Goal: Task Accomplishment & Management: Manage account settings

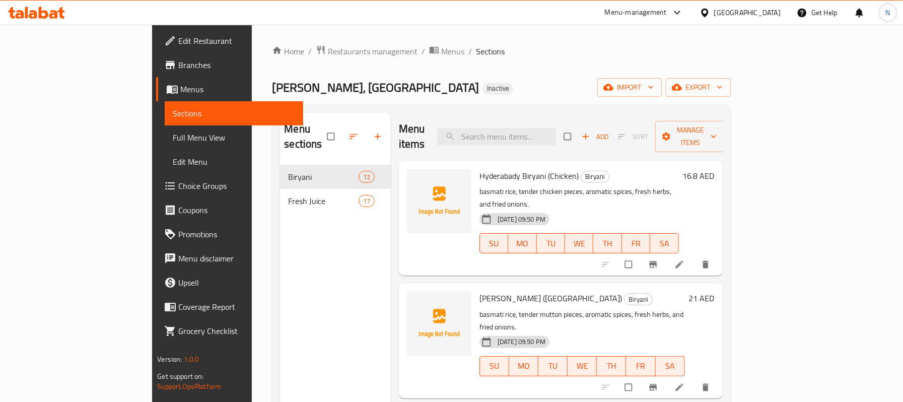
click at [173, 132] on span "Full Menu View" at bounding box center [234, 137] width 122 height 12
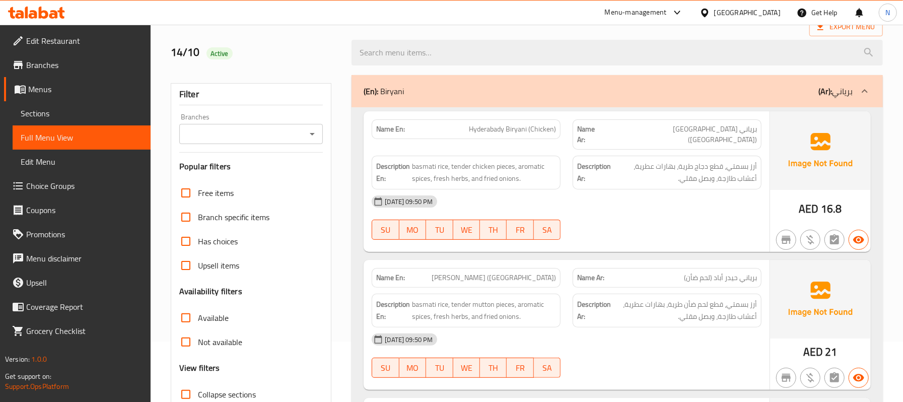
scroll to position [81, 0]
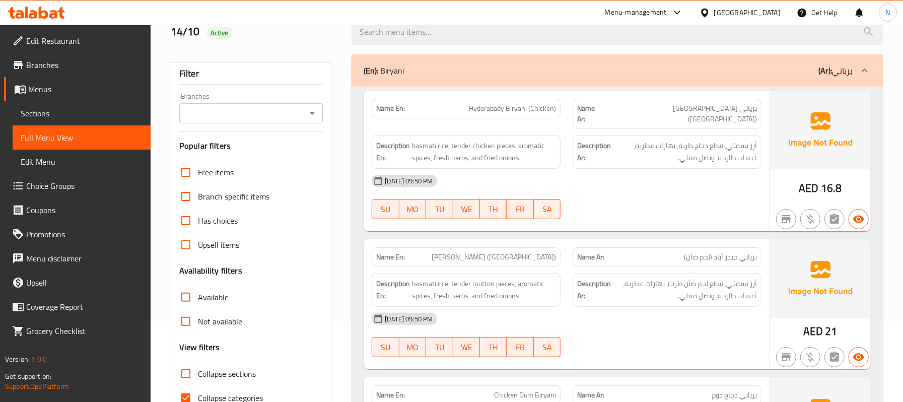
click at [206, 373] on span "Collapse sections" at bounding box center [227, 374] width 58 height 12
click at [198, 373] on input "Collapse sections" at bounding box center [186, 374] width 24 height 24
checkbox input "true"
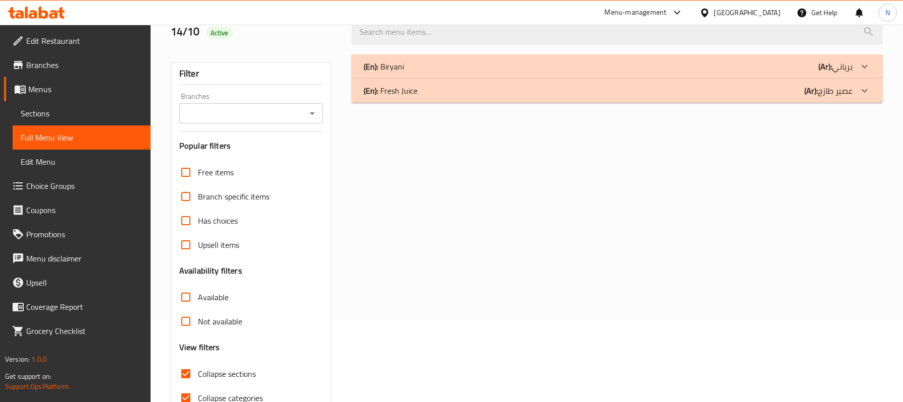
scroll to position [135, 0]
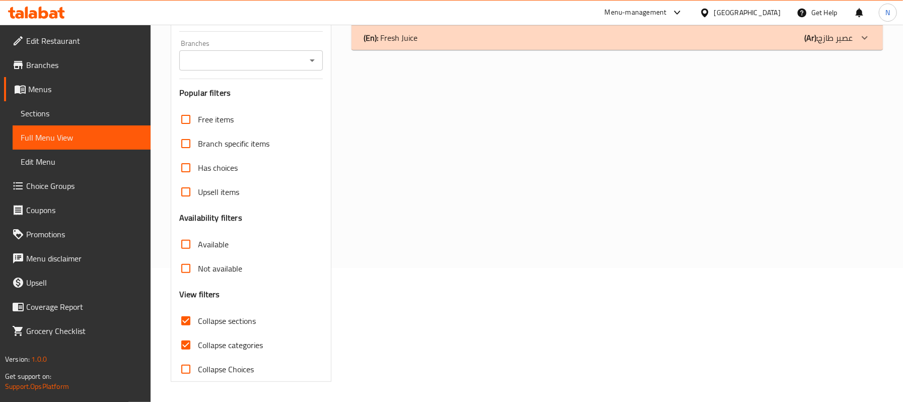
click at [239, 342] on span "Collapse categories" at bounding box center [230, 345] width 65 height 12
click at [198, 342] on input "Collapse categories" at bounding box center [186, 345] width 24 height 24
checkbox input "false"
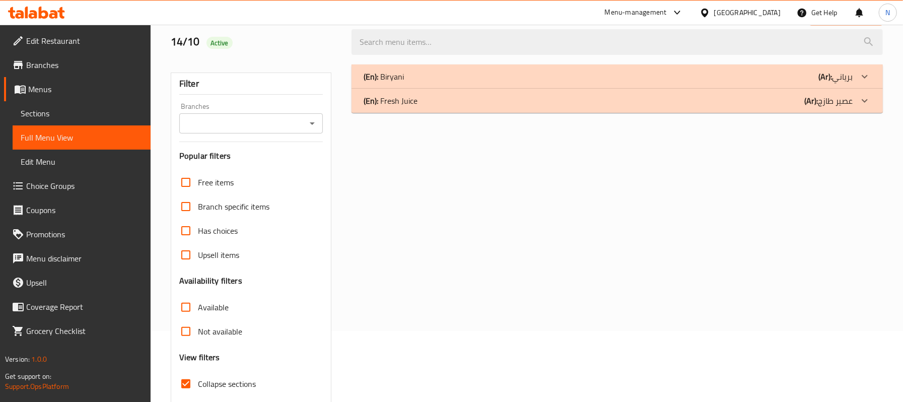
scroll to position [0, 0]
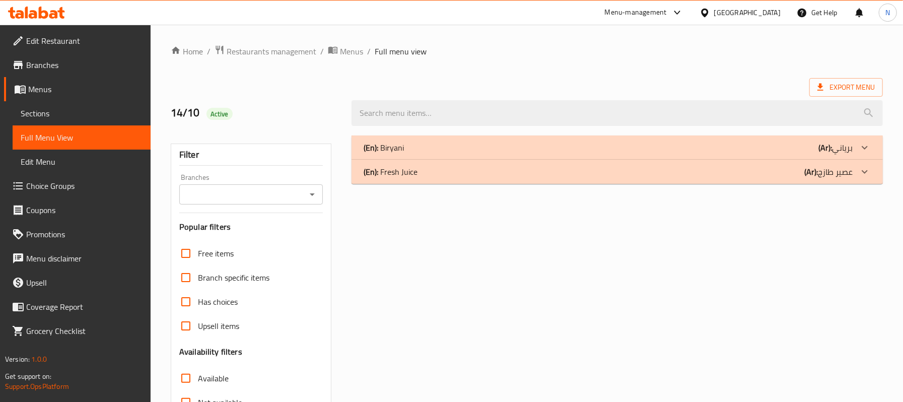
click at [465, 153] on div "(En): [PERSON_NAME] (Ar): برياني" at bounding box center [608, 148] width 489 height 12
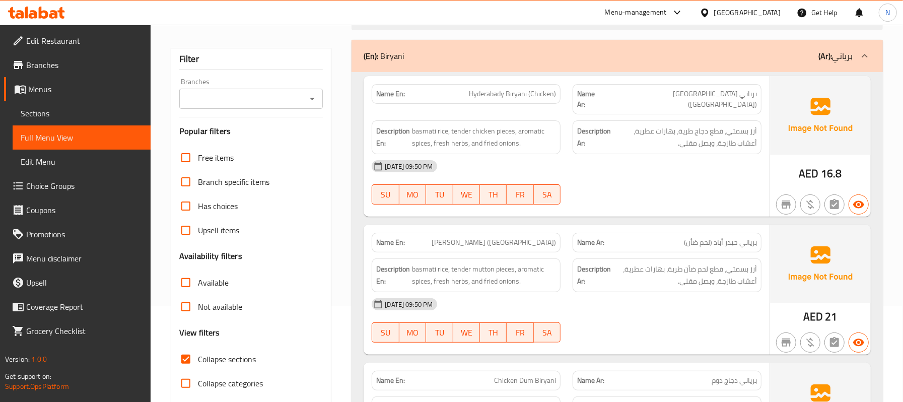
scroll to position [67, 0]
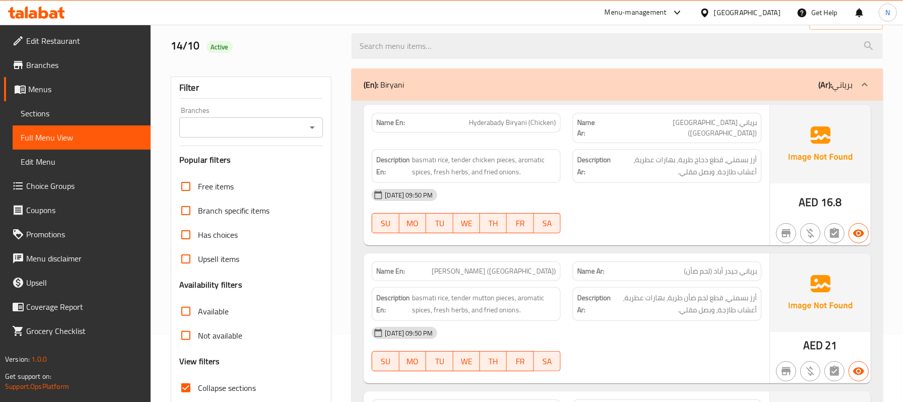
click at [518, 266] on span "[PERSON_NAME] ([GEOGRAPHIC_DATA])" at bounding box center [494, 271] width 124 height 11
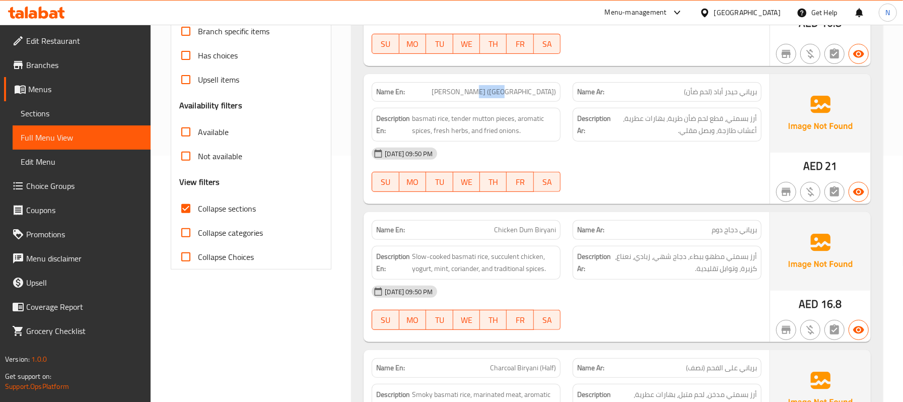
scroll to position [269, 0]
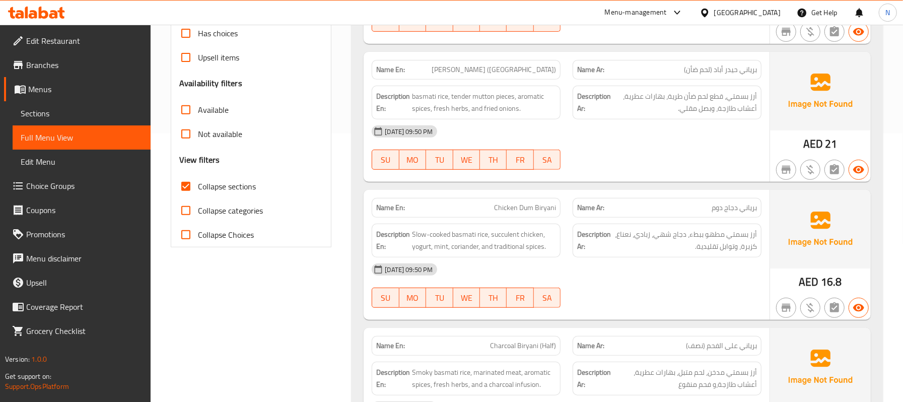
click at [516, 203] on span "Chicken Dum Biryani" at bounding box center [525, 208] width 62 height 11
copy span "Chicken Dum Biryani"
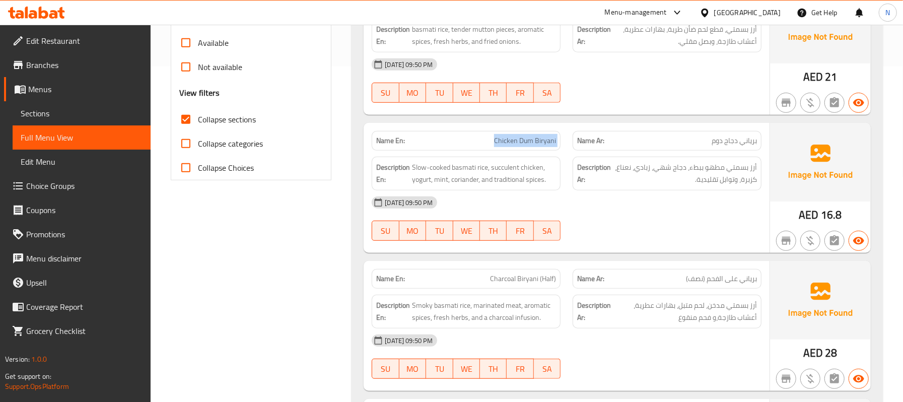
scroll to position [403, 0]
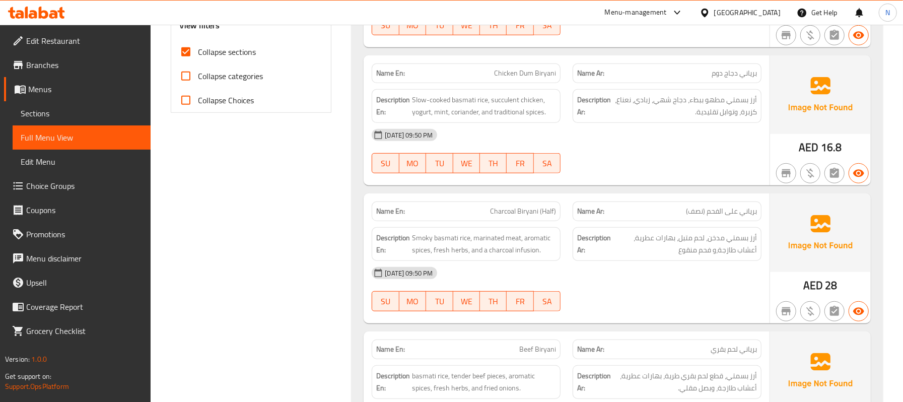
click at [758, 71] on div "Name Ar: برياني دجاج دوم" at bounding box center [667, 73] width 189 height 20
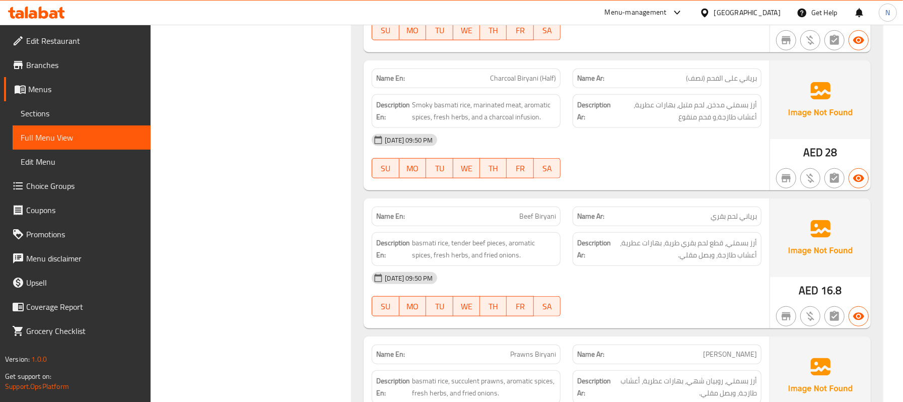
scroll to position [537, 0]
click at [750, 151] on div "[DATE] 09:50 PM SU MO TU WE TH FR SA" at bounding box center [567, 155] width 402 height 56
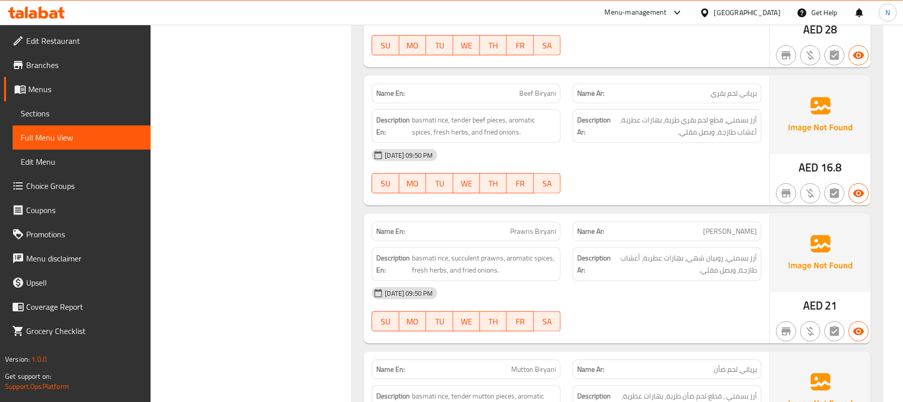
scroll to position [672, 0]
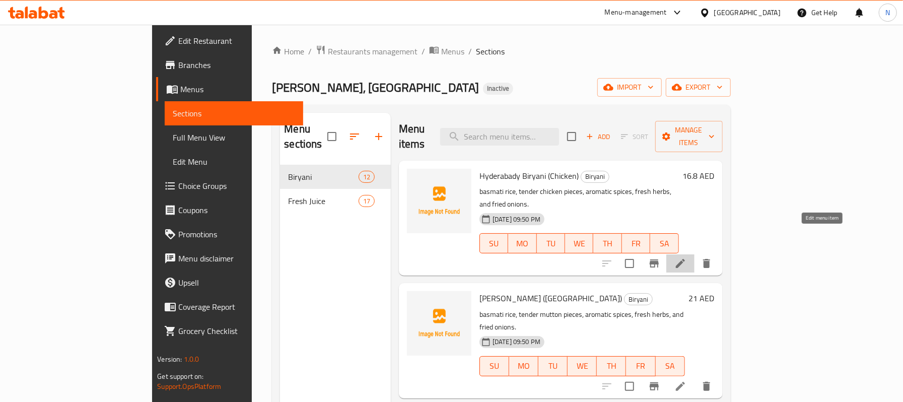
click at [687, 257] on icon at bounding box center [681, 263] width 12 height 12
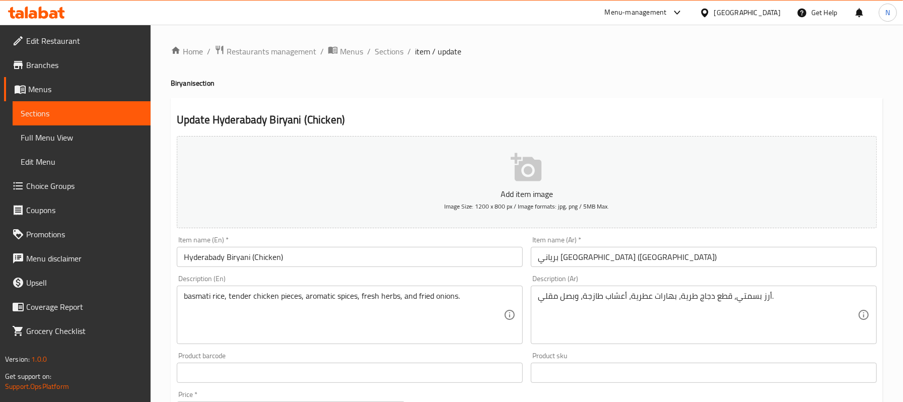
drag, startPoint x: 772, startPoint y: 79, endPoint x: 744, endPoint y: 86, distance: 29.0
click at [772, 79] on h4 "Biryani section" at bounding box center [527, 83] width 712 height 10
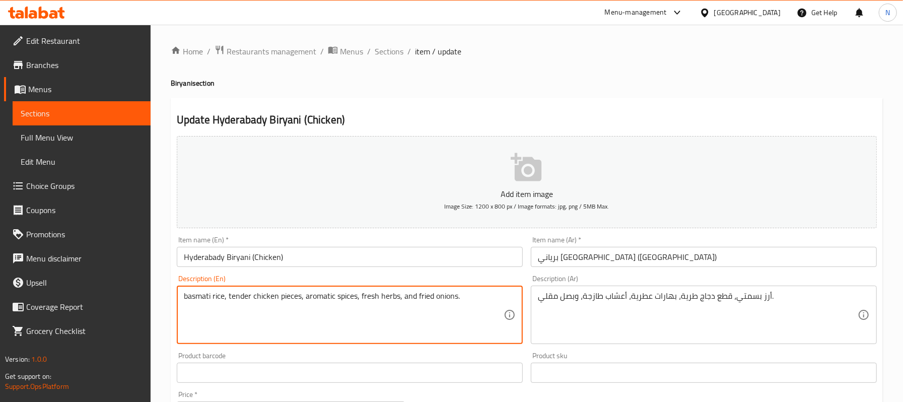
paste textarea "Fragrant"
type textarea "Fragrant basmati rice, tender chicken pieces, aromatic spices, fresh herbs, and…"
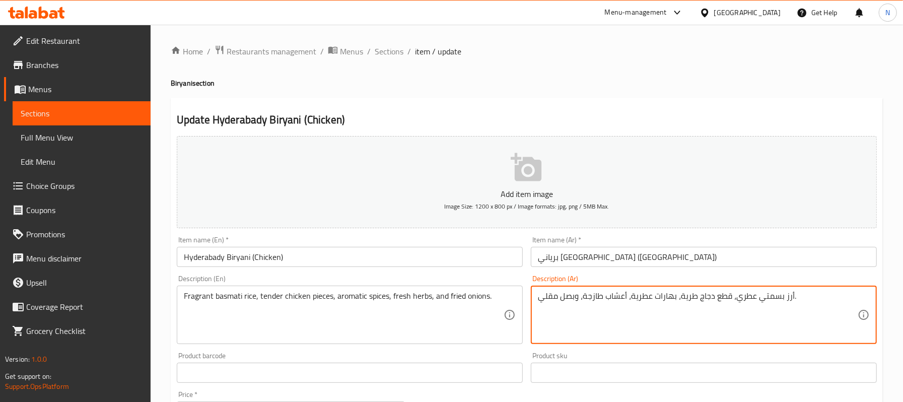
type textarea "أرز بسمتي عطري، قطع دجاج طرية، بهارات عطرية، أعشاب طازجة، وبصل مقلي."
click at [589, 248] on input "برياني [GEOGRAPHIC_DATA] ([GEOGRAPHIC_DATA])" at bounding box center [704, 257] width 346 height 20
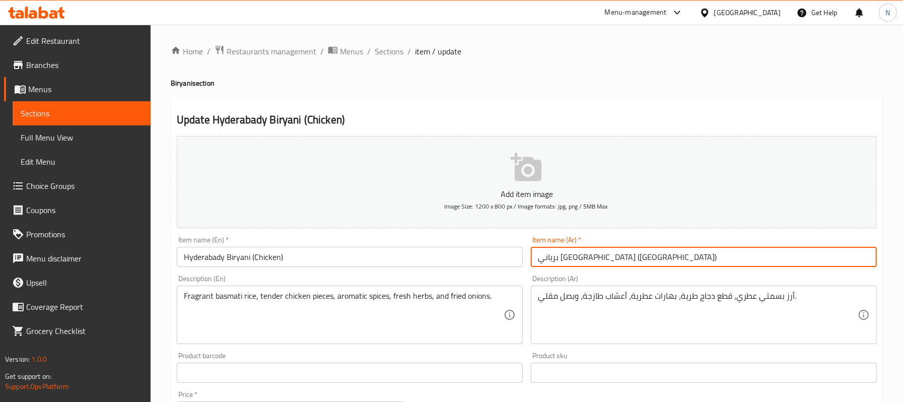
click at [388, 39] on div "Home / Restaurants management / Menus / Sections / item / update Biryani sectio…" at bounding box center [527, 368] width 753 height 687
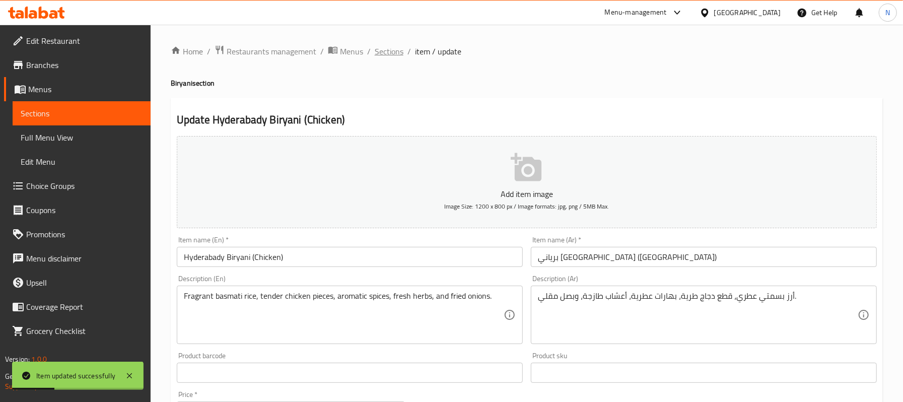
click at [388, 49] on span "Sections" at bounding box center [389, 51] width 29 height 12
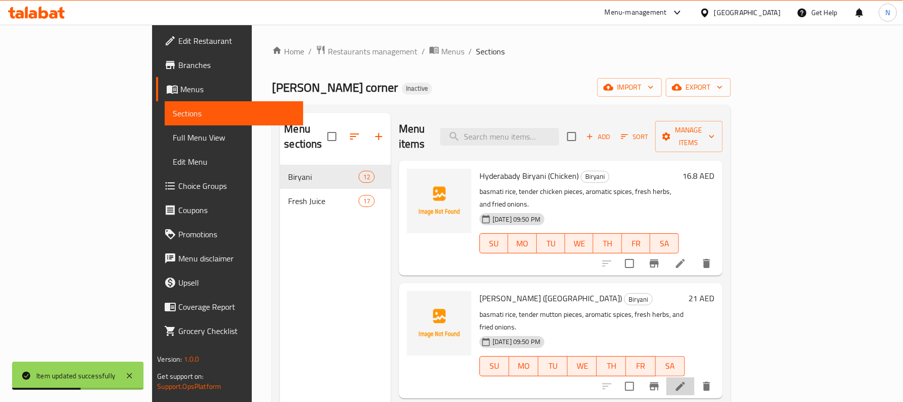
click at [695, 377] on li at bounding box center [680, 386] width 28 height 18
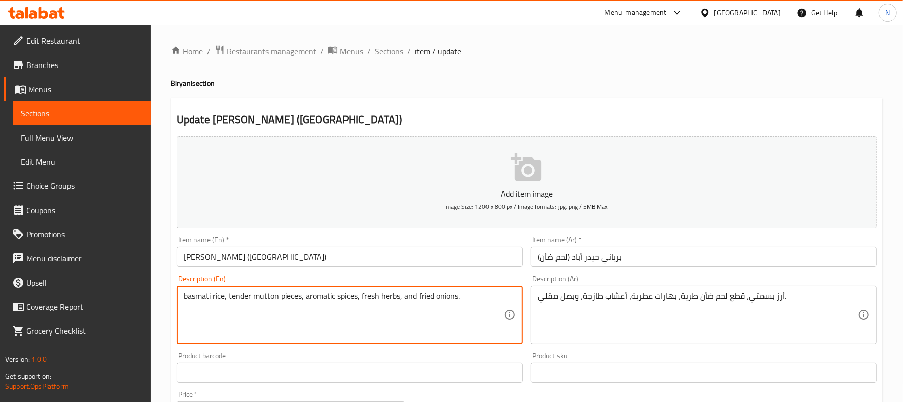
paste textarea "Fragrant"
type textarea "Fragrant basmati rice, tender mutton pieces, aromatic spices, fresh herbs, and …"
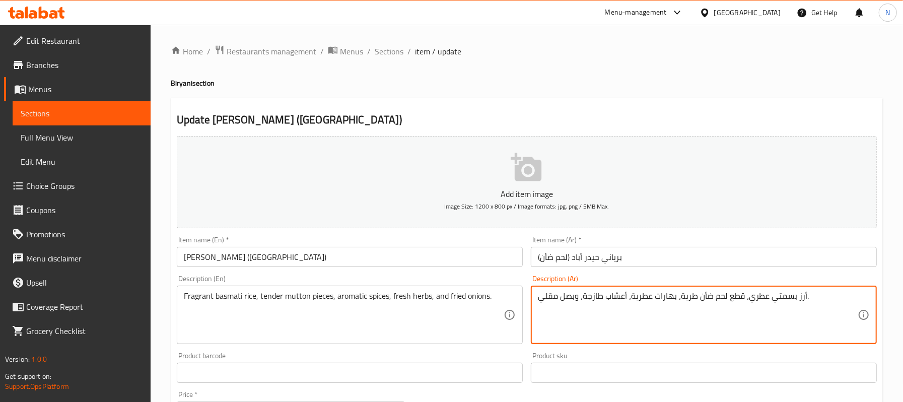
type textarea "أرز بسمتي عطري، قطع لحم ضأن طرية، بهارات عطرية، أعشاب طازجة، وبصل مقلي."
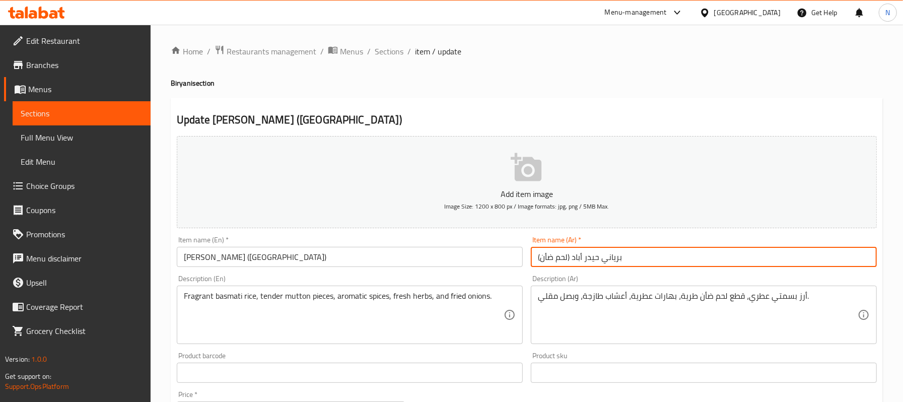
click at [619, 260] on input "برياني حيدر أباد (لحم ضأن)" at bounding box center [704, 257] width 346 height 20
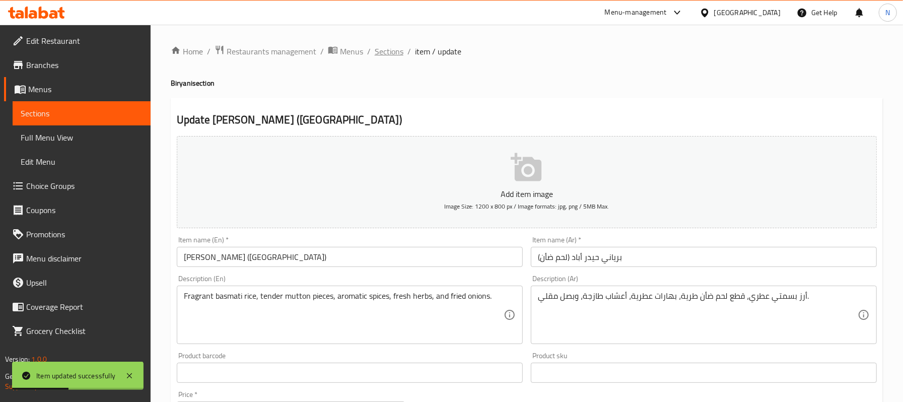
click at [394, 55] on span "Sections" at bounding box center [389, 51] width 29 height 12
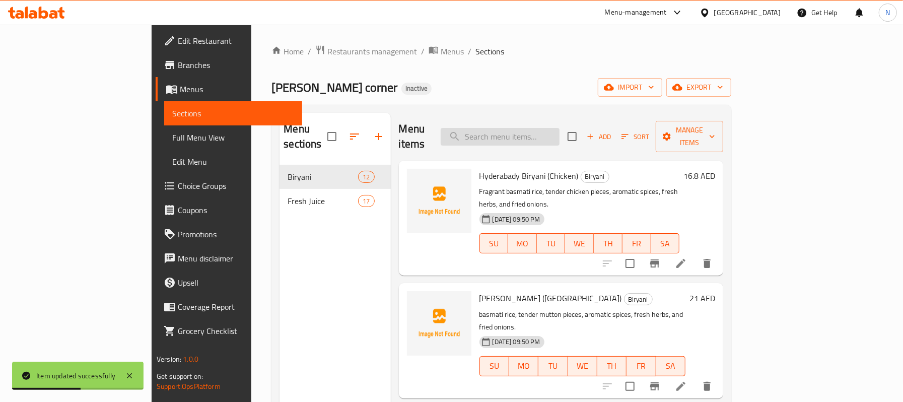
click at [560, 128] on input "search" at bounding box center [500, 137] width 119 height 18
paste input "Chicken Dum Biryani"
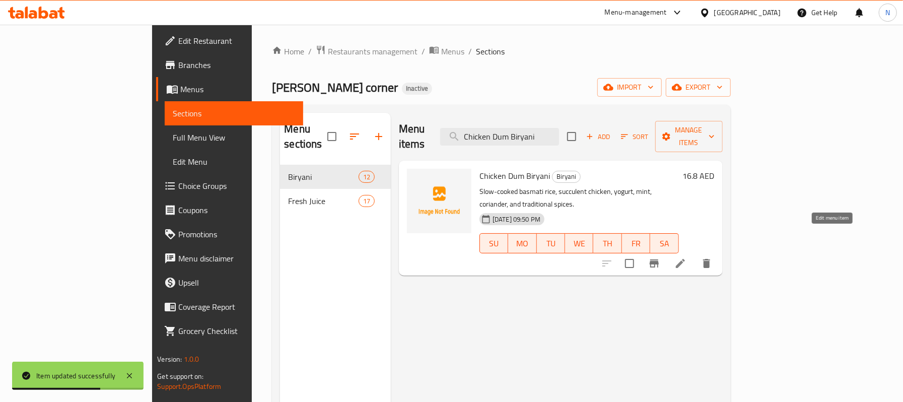
type input "Chicken Dum Biryani"
click at [687, 257] on icon at bounding box center [681, 263] width 12 height 12
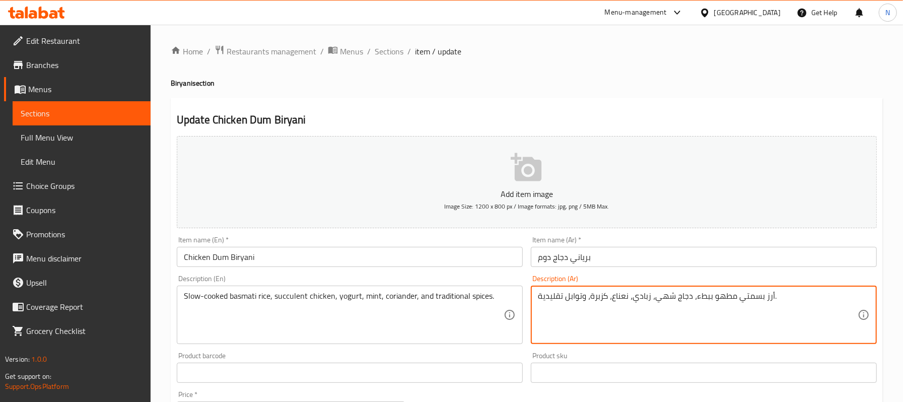
drag, startPoint x: 672, startPoint y: 295, endPoint x: 655, endPoint y: 295, distance: 16.6
type textarea "أرز بسمتي مطهو ببطء، دجاج عصاري، زبادي، نعناع، كزبرة، وتوابل تقليدية."
click at [637, 258] on input "برياني دجاج دوم" at bounding box center [704, 257] width 346 height 20
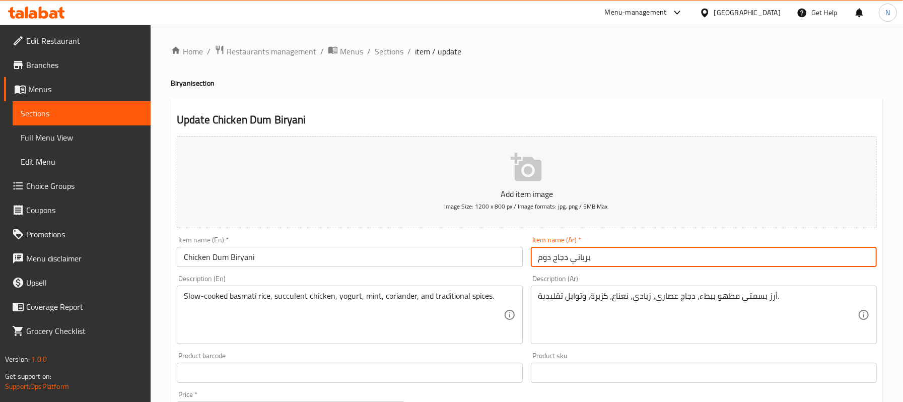
click at [394, 56] on span "Sections" at bounding box center [389, 51] width 29 height 12
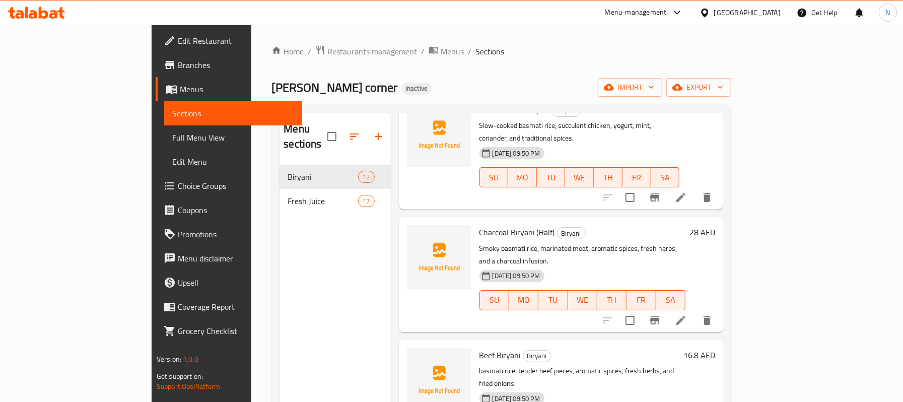
scroll to position [336, 0]
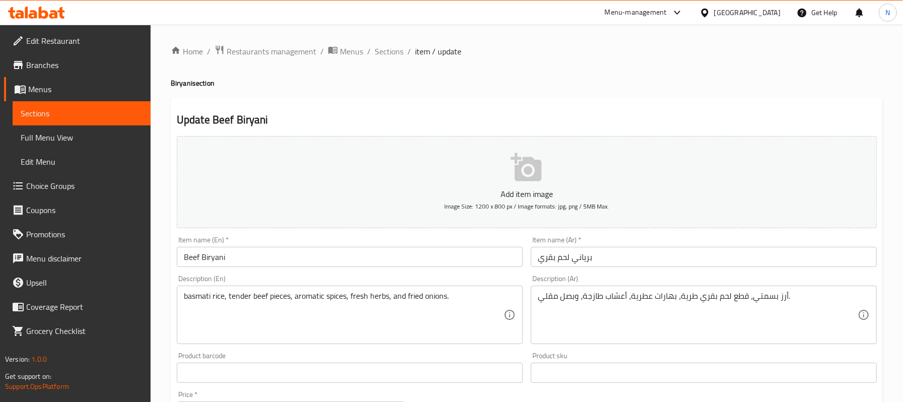
click at [784, 90] on div "Home / Restaurants management / Menus / Sections / item / update Biryani sectio…" at bounding box center [527, 368] width 712 height 647
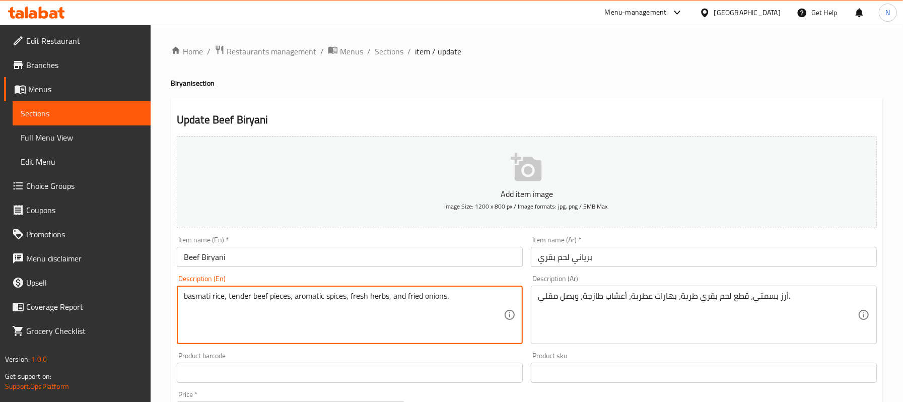
paste textarea "Fragrant"
type textarea "Fragrant basmati rice, tender beef pieces, aromatic spices, fresh herbs, and fr…"
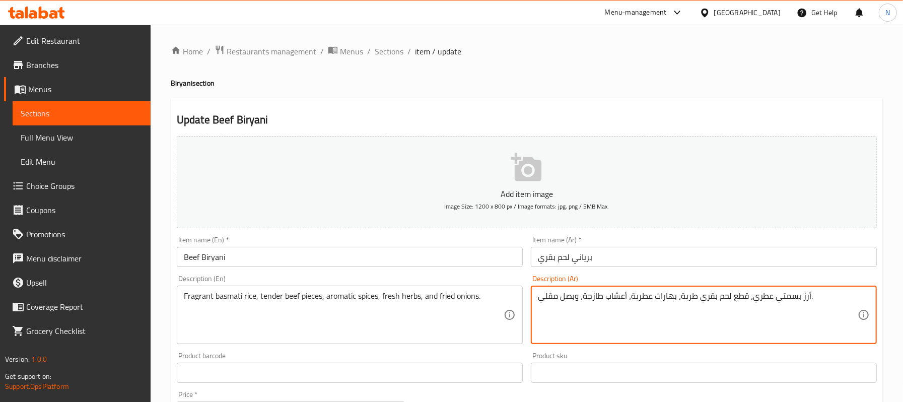
type textarea "أرز بسمتي عطري، قطع لحم بقري طرية، بهارات عطرية، أعشاب طازجة، وبصل مقلي."
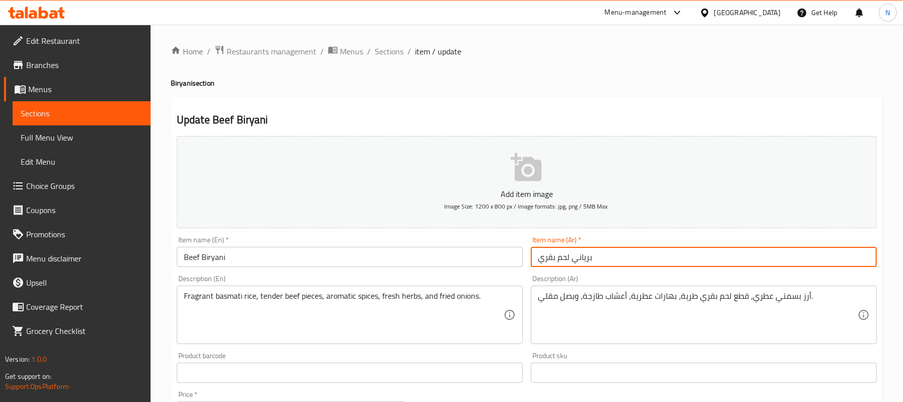
click at [656, 260] on input "برياني لحم بقري" at bounding box center [704, 257] width 346 height 20
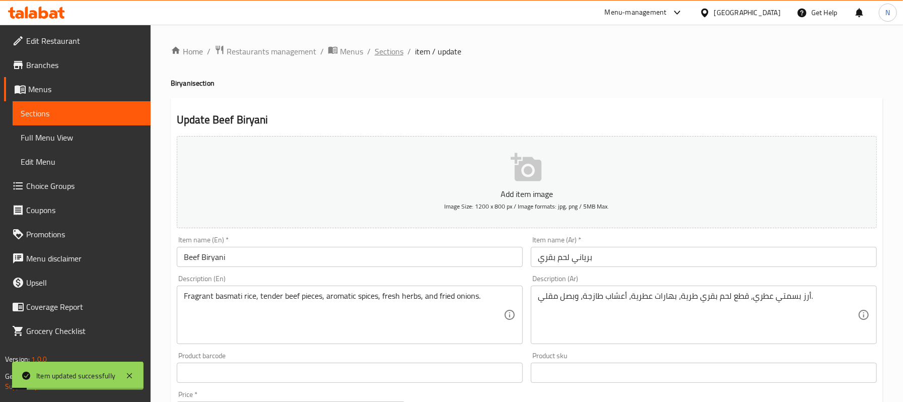
click at [379, 51] on span "Sections" at bounding box center [389, 51] width 29 height 12
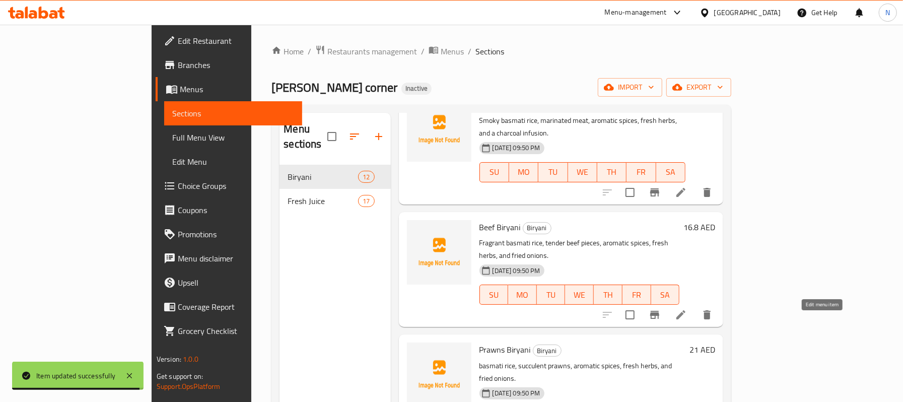
scroll to position [470, 0]
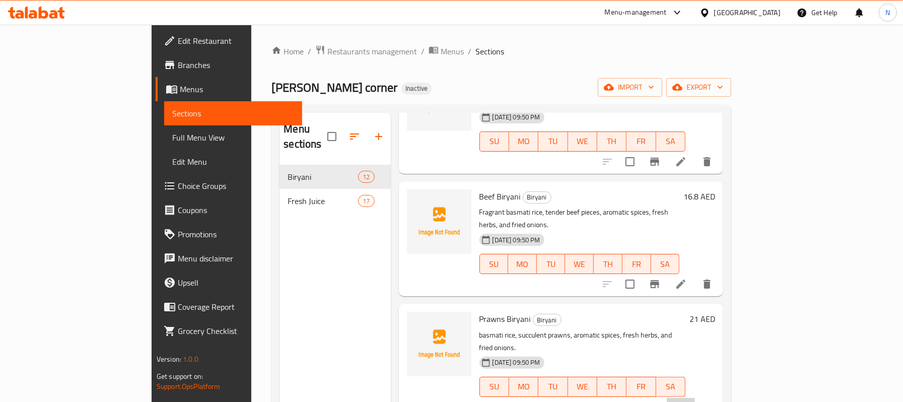
click at [695, 398] on li at bounding box center [681, 407] width 28 height 18
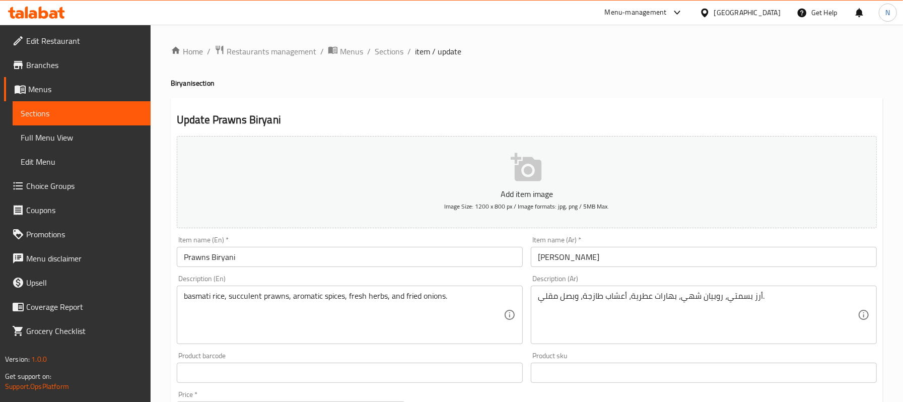
click at [181, 297] on div "basmati rice, succulent prawns, aromatic spices, fresh herbs, and fried onions.…" at bounding box center [350, 315] width 346 height 58
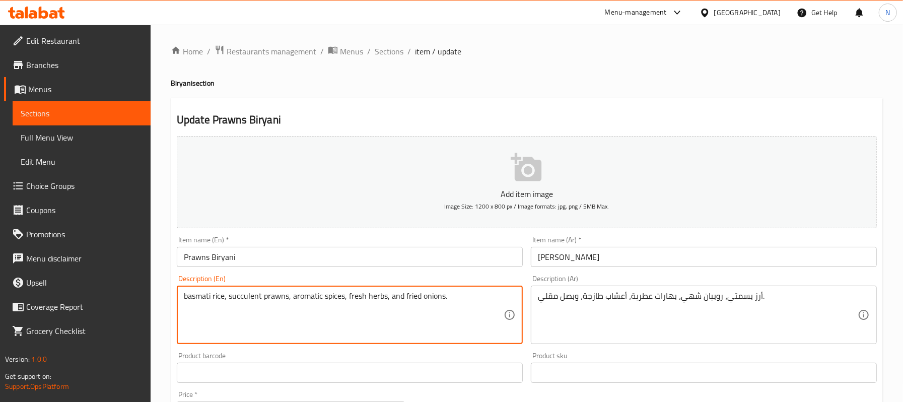
paste textarea "Fragrant"
type textarea "Fragrant basmati rice, succulent prawns, aromatic spices, fresh herbs, and frie…"
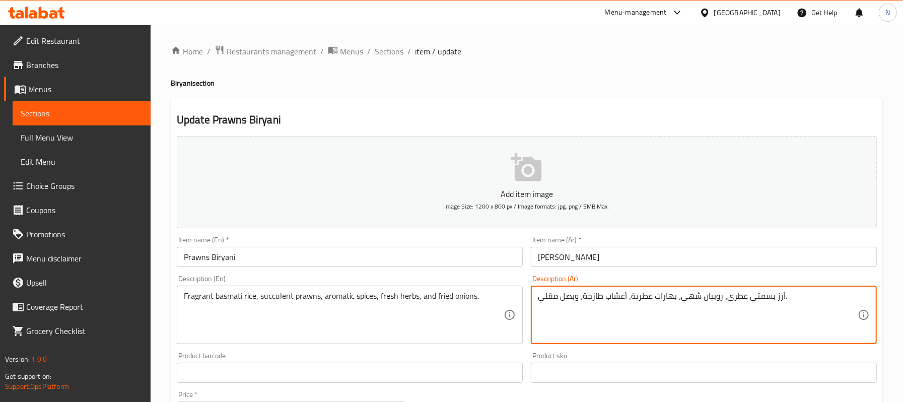
drag, startPoint x: 697, startPoint y: 293, endPoint x: 678, endPoint y: 291, distance: 19.8
click at [678, 291] on div "أرز بسمتي عطري، روبيان شهي، بهارات عطرية، أعشاب طازجة، وبصل مقلي. Description (…" at bounding box center [704, 315] width 346 height 58
type textarea "أرز بسمتي عطري، روبيان عصاري، بهارات عطرية، أعشاب طازجة، وبصل مقلي."
click at [645, 246] on div "Item name (Ar)   * برياني روبيان Item name (Ar) *" at bounding box center [704, 251] width 346 height 31
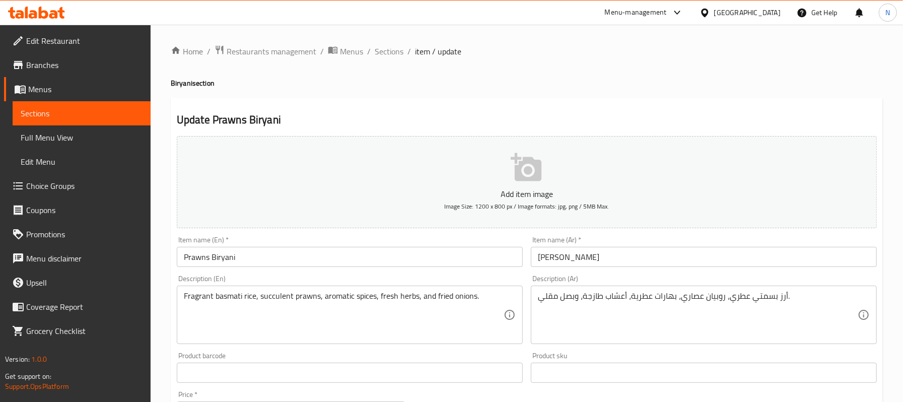
click at [653, 255] on input "[PERSON_NAME]" at bounding box center [704, 257] width 346 height 20
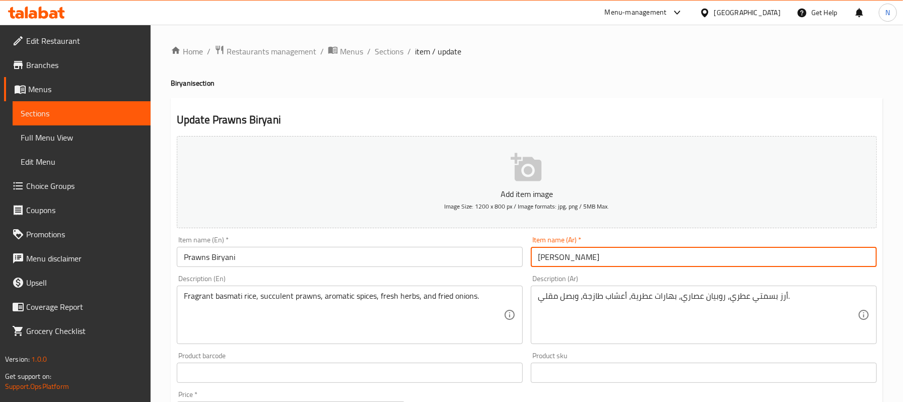
click at [396, 49] on span "Sections" at bounding box center [389, 51] width 29 height 12
